Goal: Check status: Check status

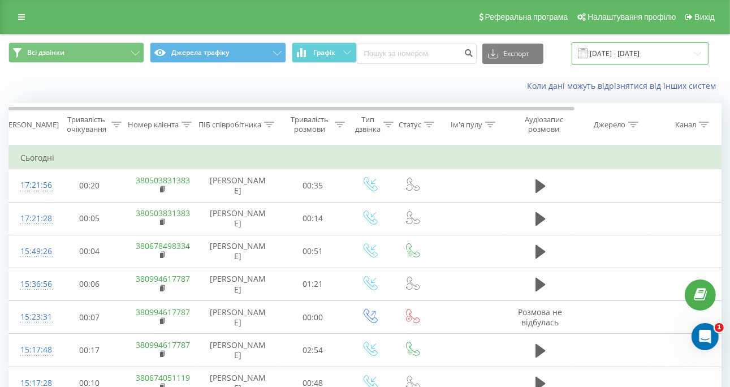
click at [664, 42] on input "19.09.2025 - 19.09.2025" at bounding box center [639, 53] width 137 height 22
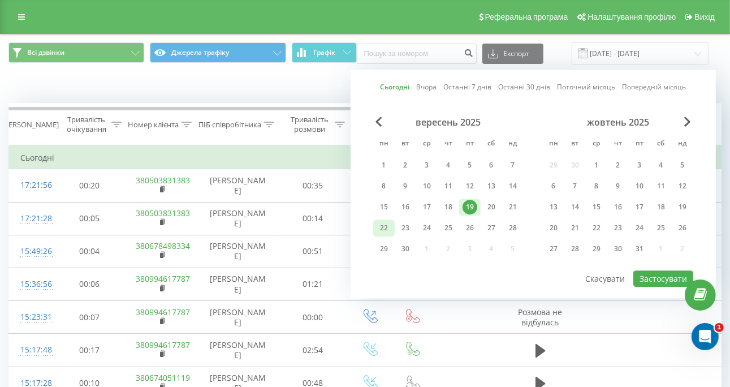
click at [383, 227] on div "22" at bounding box center [383, 227] width 15 height 15
click at [644, 276] on button "Застосувати" at bounding box center [663, 278] width 60 height 16
type input "[DATE] - [DATE]"
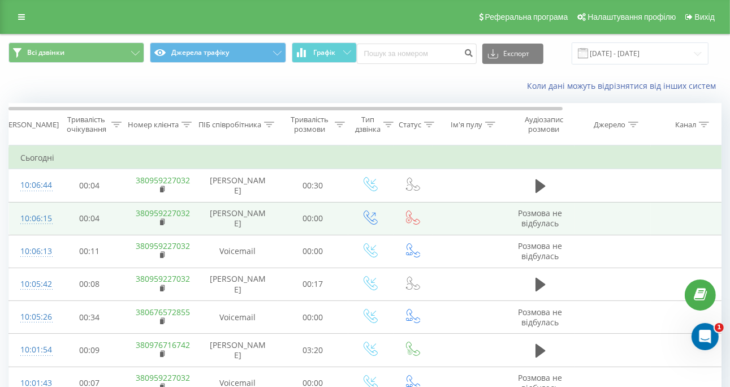
scroll to position [217, 0]
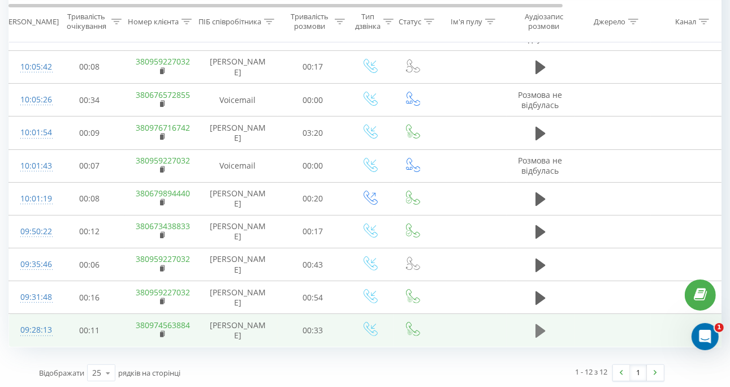
click at [538, 326] on icon at bounding box center [540, 331] width 10 height 14
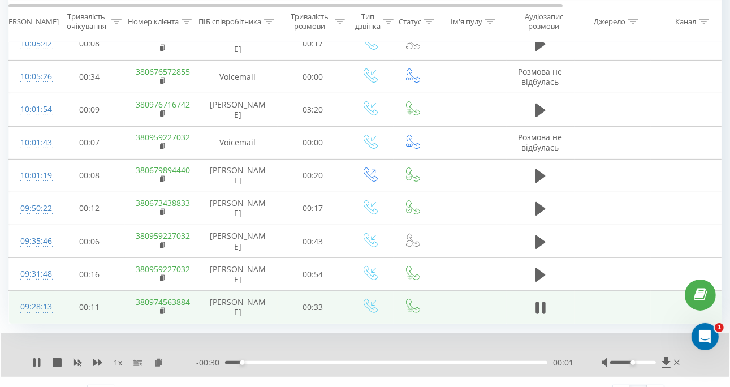
scroll to position [261, 0]
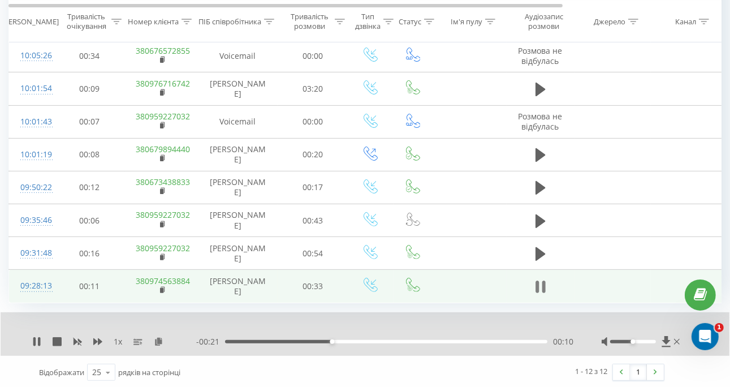
click at [541, 284] on icon at bounding box center [542, 286] width 3 height 12
